Goal: Task Accomplishment & Management: Use online tool/utility

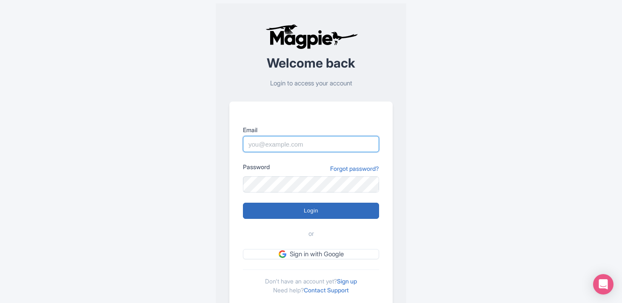
type input "[EMAIL_ADDRESS][DOMAIN_NAME]"
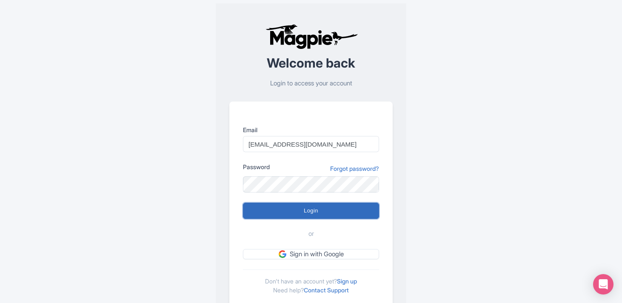
click at [304, 210] on input "Login" at bounding box center [311, 211] width 136 height 16
type input "Logging in..."
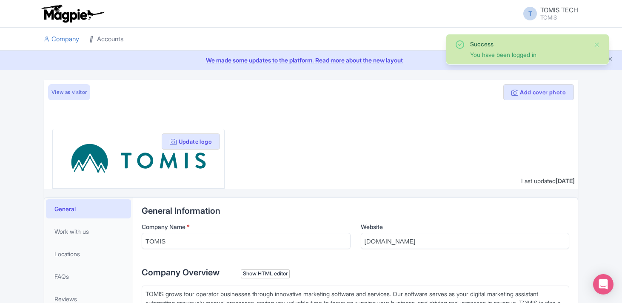
click at [102, 37] on link "Accounts" at bounding box center [106, 39] width 34 height 23
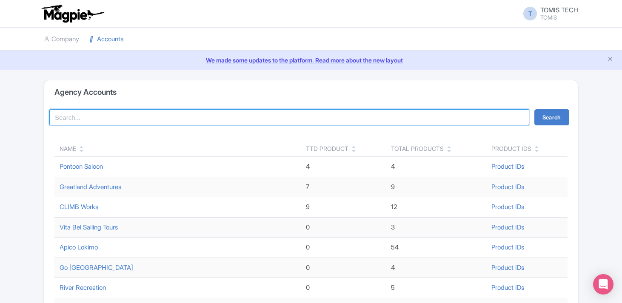
click at [113, 115] on input "search" at bounding box center [289, 117] width 480 height 16
type input "crafted"
click at [534, 109] on button "Search" at bounding box center [551, 117] width 35 height 16
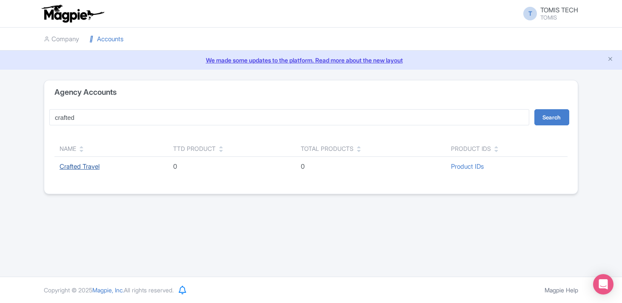
click at [95, 164] on link "Crafted Travel" at bounding box center [80, 166] width 40 height 8
click at [75, 169] on link "Crafted Travel" at bounding box center [80, 166] width 40 height 8
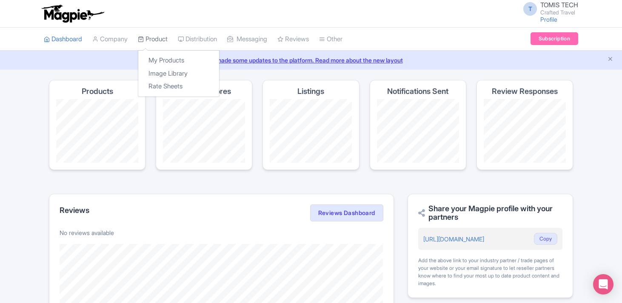
click at [162, 43] on link "Product" at bounding box center [153, 39] width 30 height 23
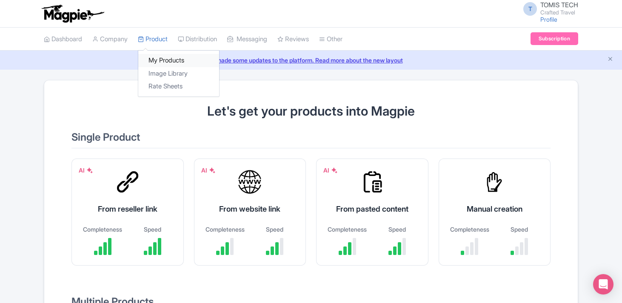
click at [159, 60] on link "My Products" at bounding box center [178, 60] width 81 height 13
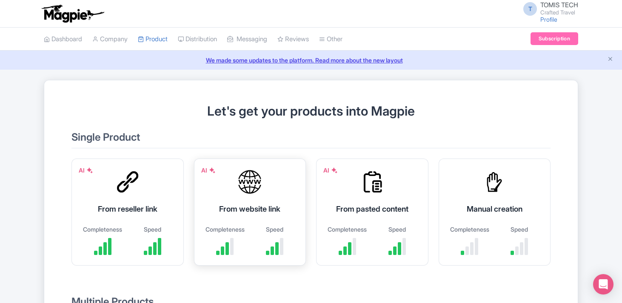
click at [257, 202] on div "AI From website link Completeness Speed" at bounding box center [250, 212] width 112 height 107
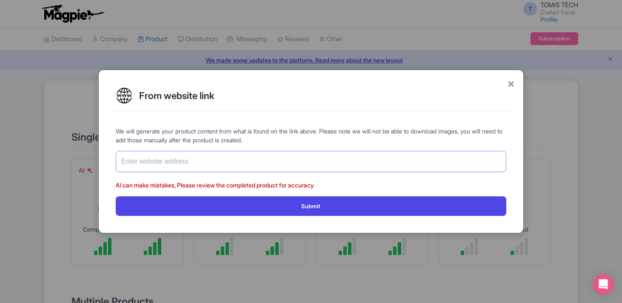
click at [200, 158] on input "text" at bounding box center [311, 161] width 390 height 21
paste input "[URL][DOMAIN_NAME]"
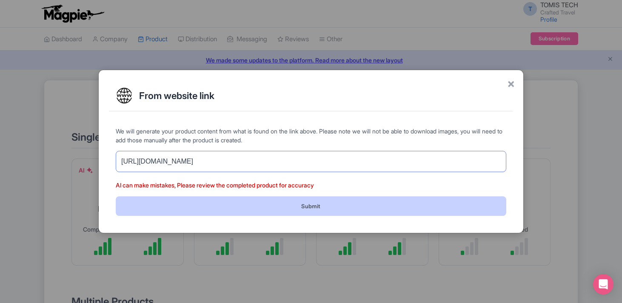
type input "[URL][DOMAIN_NAME]"
click at [282, 205] on button "Submit" at bounding box center [311, 205] width 390 height 19
click at [317, 208] on button "Submit" at bounding box center [311, 205] width 390 height 19
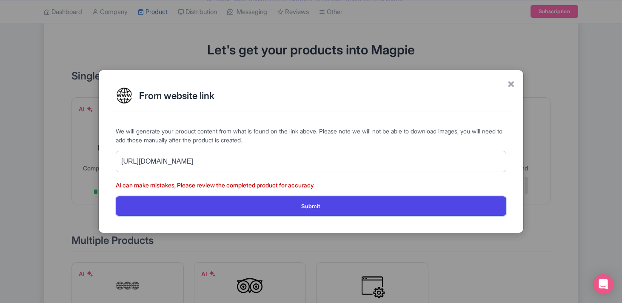
scroll to position [91, 0]
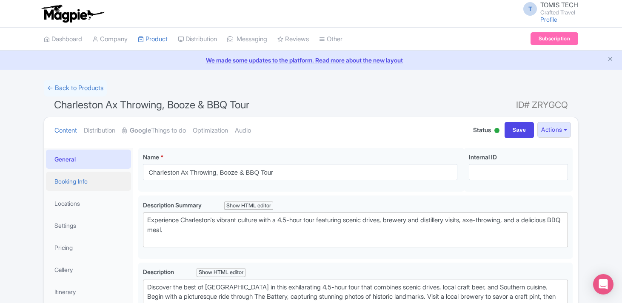
click at [92, 182] on link "Booking Info" at bounding box center [88, 181] width 85 height 19
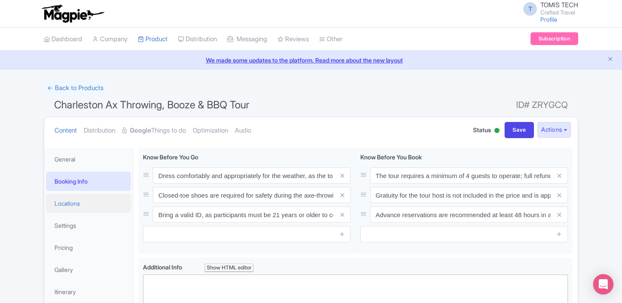
click at [74, 202] on link "Locations" at bounding box center [88, 203] width 85 height 19
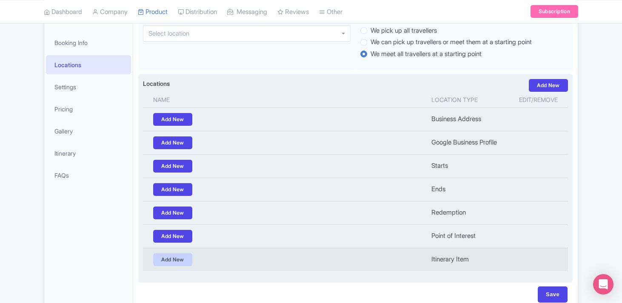
scroll to position [185, 0]
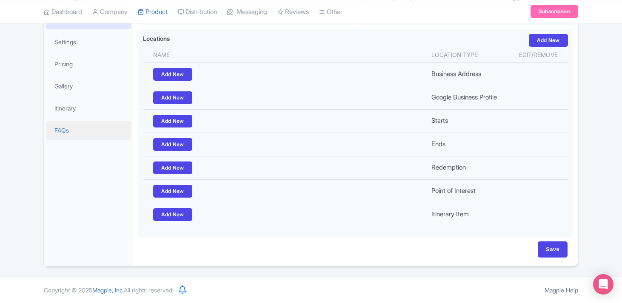
click at [72, 137] on link "FAQs" at bounding box center [88, 130] width 85 height 19
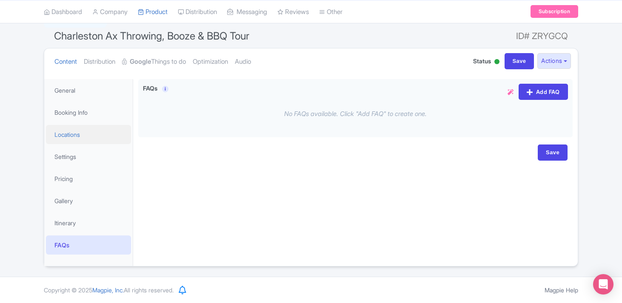
scroll to position [69, 0]
click at [77, 218] on link "Itinerary" at bounding box center [88, 222] width 85 height 19
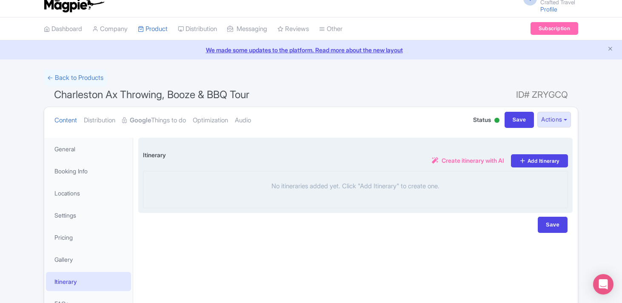
scroll to position [0, 0]
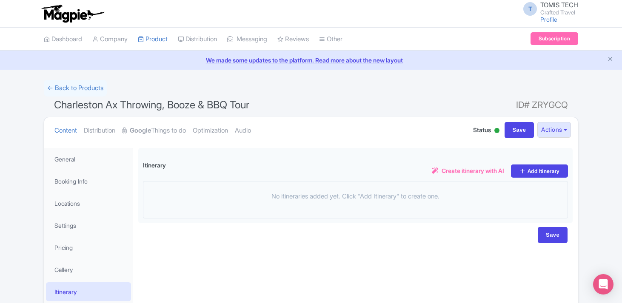
click at [436, 102] on h1 "Charleston Ax Throwing, Booze & BBQ Tour ID# ZRYGCQ" at bounding box center [311, 107] width 534 height 20
click at [71, 88] on link "← Back to Products" at bounding box center [75, 88] width 63 height 17
